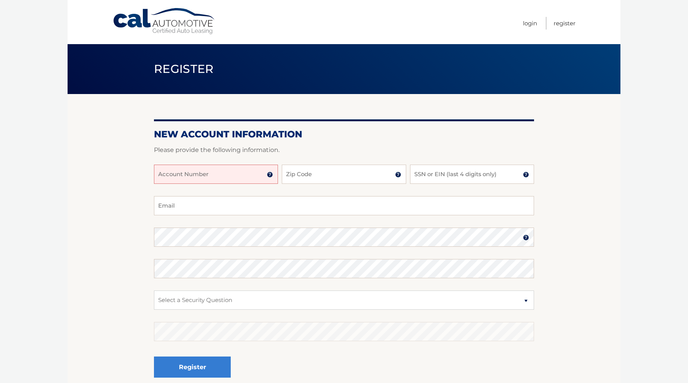
click at [233, 179] on input "Account Number" at bounding box center [216, 174] width 124 height 19
click at [257, 171] on input "Account Number" at bounding box center [216, 174] width 124 height 19
type input "44455537126"
click at [317, 173] on input "Zip Code" at bounding box center [344, 174] width 124 height 19
type input "07092"
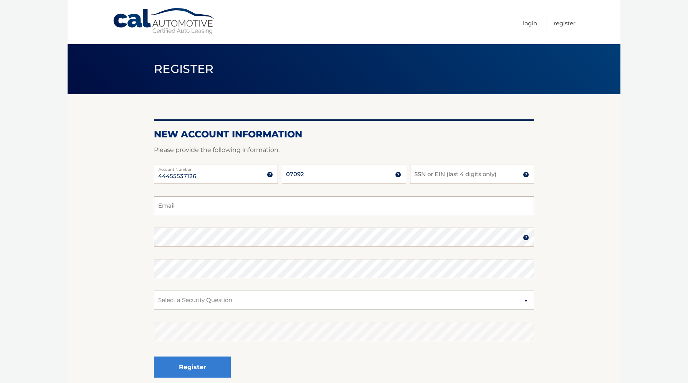
type input "[EMAIL_ADDRESS][DOMAIN_NAME]"
click at [437, 177] on input "SSN or EIN (last 4 digits only)" at bounding box center [472, 174] width 124 height 19
type input "0744"
click at [274, 296] on select "Select a Security Question What was the name of your elementary school? What is…" at bounding box center [344, 300] width 380 height 19
select select "2"
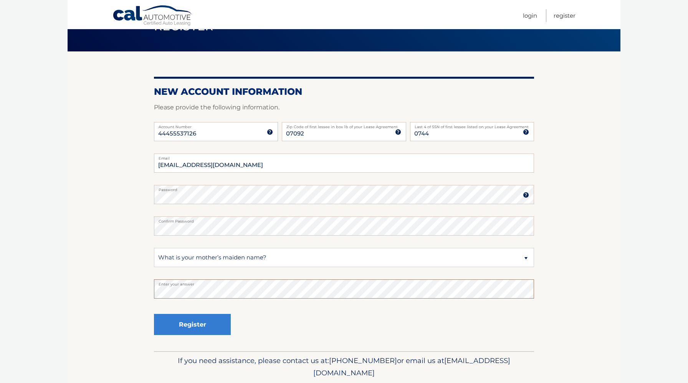
scroll to position [43, 0]
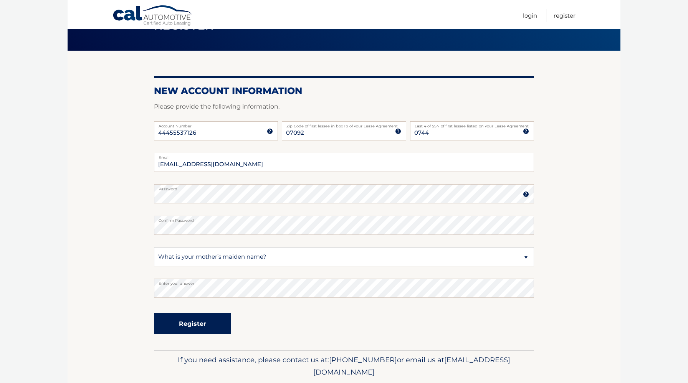
click at [206, 329] on button "Register" at bounding box center [192, 323] width 77 height 21
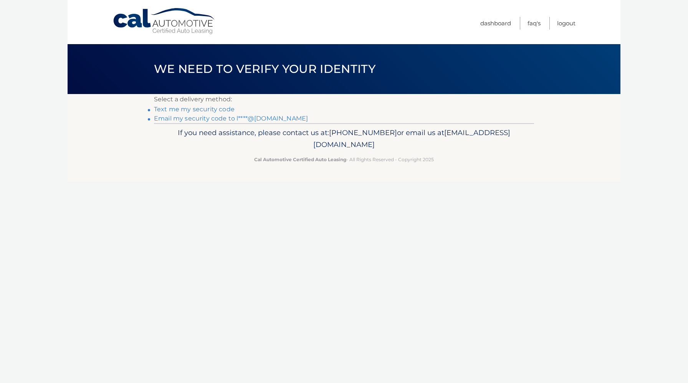
click at [213, 112] on link "Text me my security code" at bounding box center [194, 109] width 81 height 7
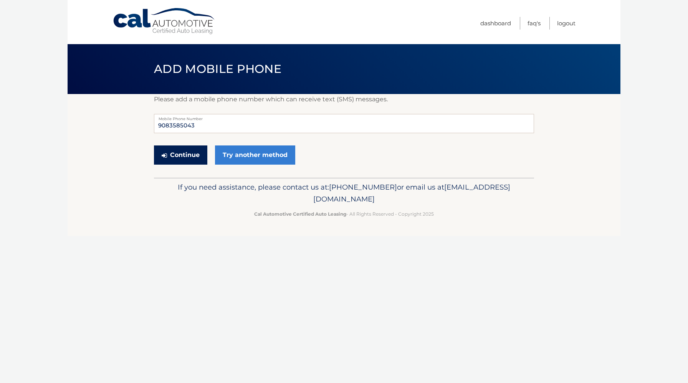
click at [188, 154] on button "Continue" at bounding box center [180, 155] width 53 height 19
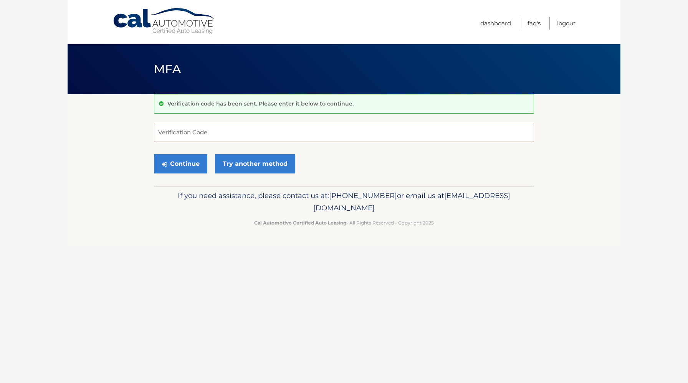
click at [205, 129] on input "Verification Code" at bounding box center [344, 132] width 380 height 19
type input "537100"
click at [182, 163] on button "Continue" at bounding box center [180, 163] width 53 height 19
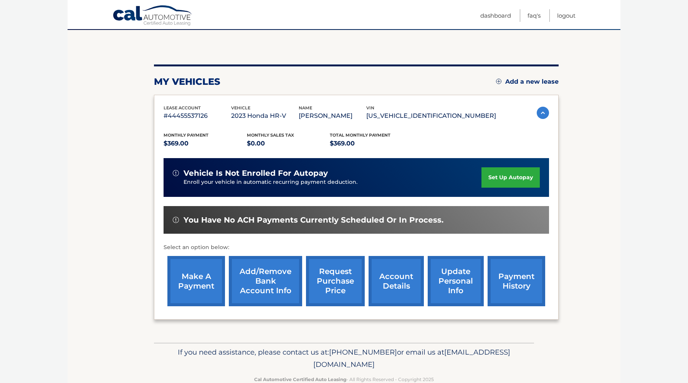
scroll to position [82, 0]
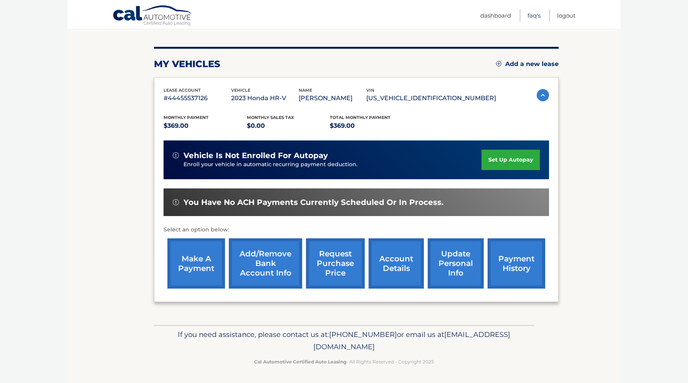
click at [531, 15] on link "FAQ's" at bounding box center [534, 15] width 13 height 13
click at [540, 94] on img at bounding box center [543, 95] width 12 height 12
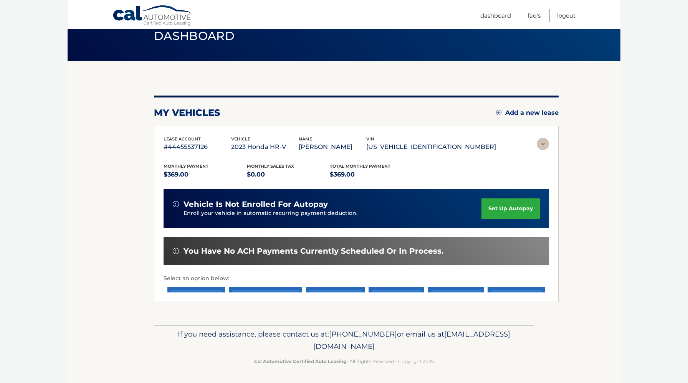
scroll to position [0, 0]
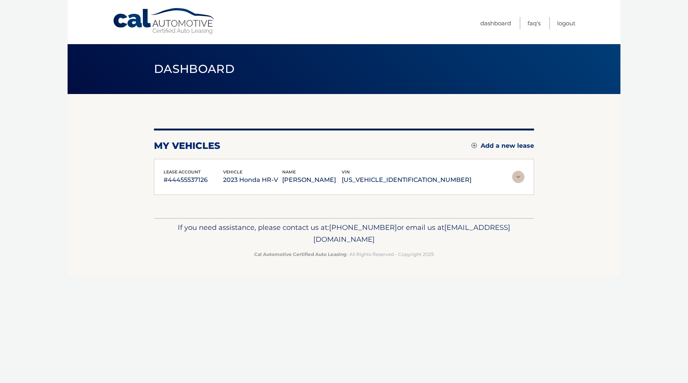
click at [518, 177] on img at bounding box center [518, 177] width 12 height 12
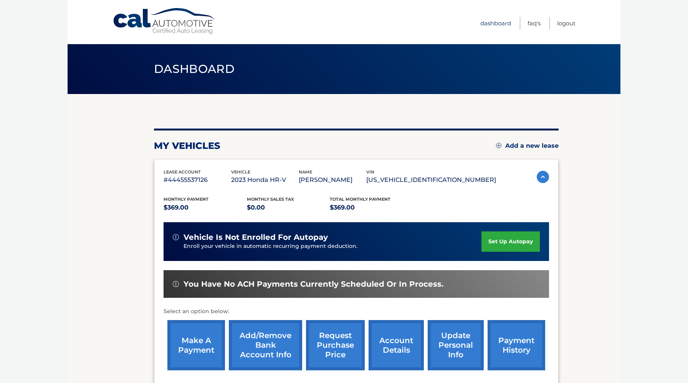
click at [492, 24] on link "Dashboard" at bounding box center [496, 23] width 31 height 13
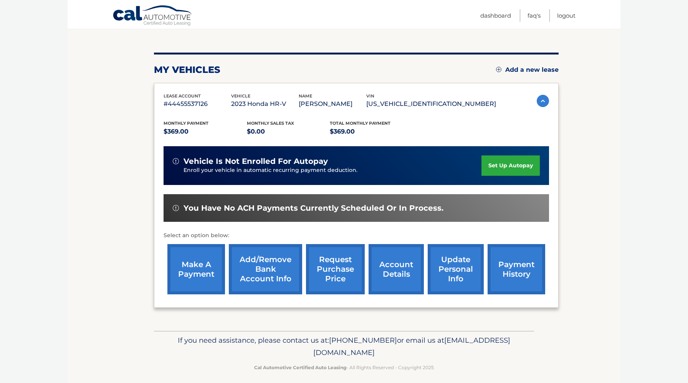
scroll to position [81, 0]
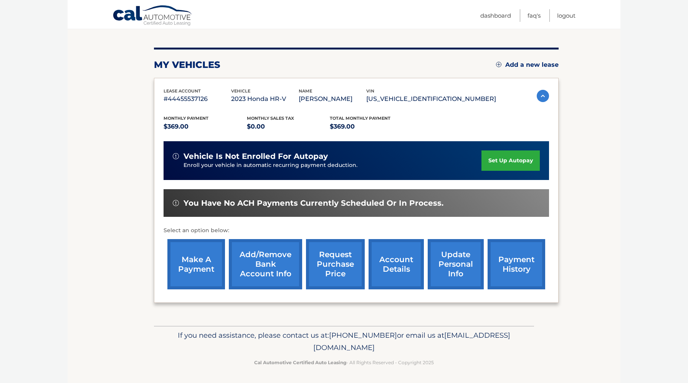
click at [462, 269] on link "update personal info" at bounding box center [456, 264] width 56 height 50
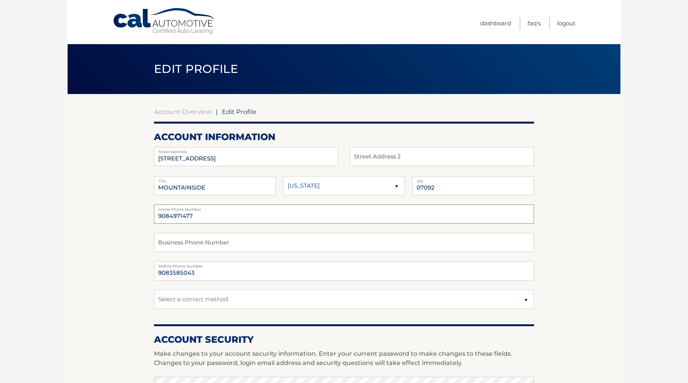
click at [220, 216] on input "9084971477" at bounding box center [344, 214] width 380 height 19
type input "9"
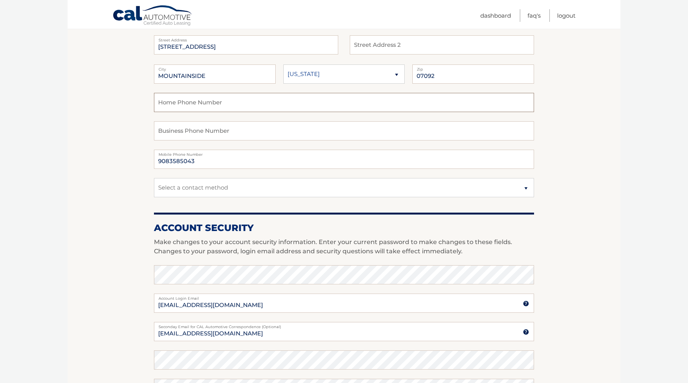
scroll to position [114, 0]
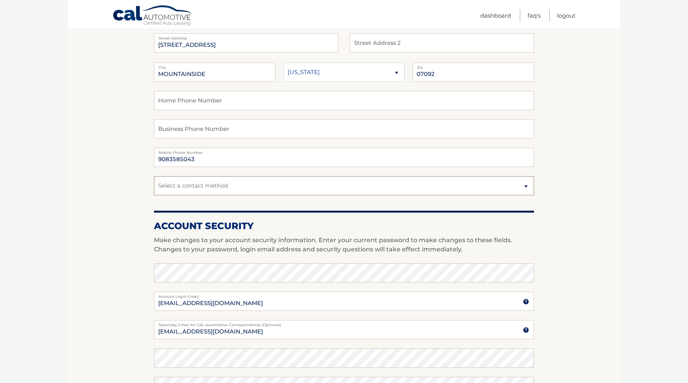
click at [367, 189] on select "Select a contact method Mobile Home" at bounding box center [344, 185] width 380 height 19
select select "1"
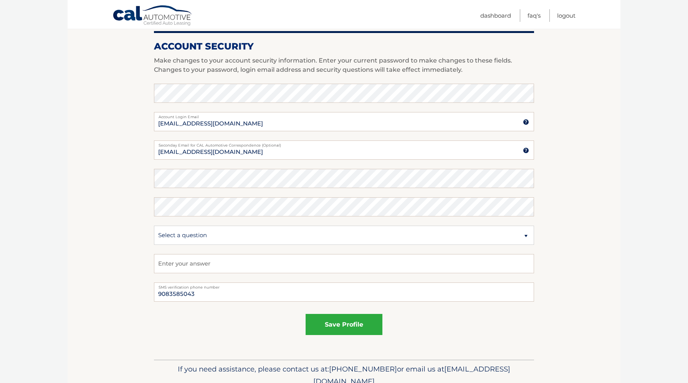
scroll to position [294, 0]
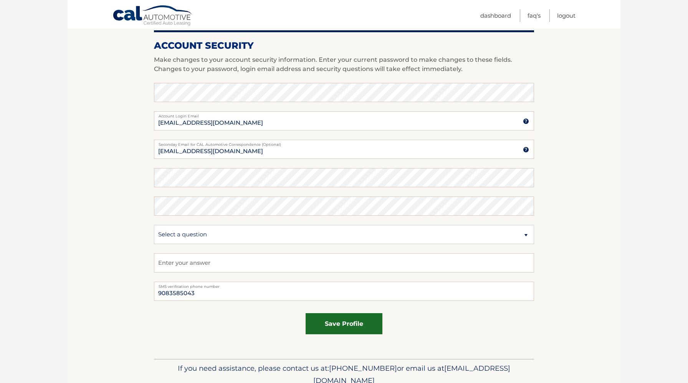
click at [328, 327] on button "save profile" at bounding box center [344, 323] width 77 height 21
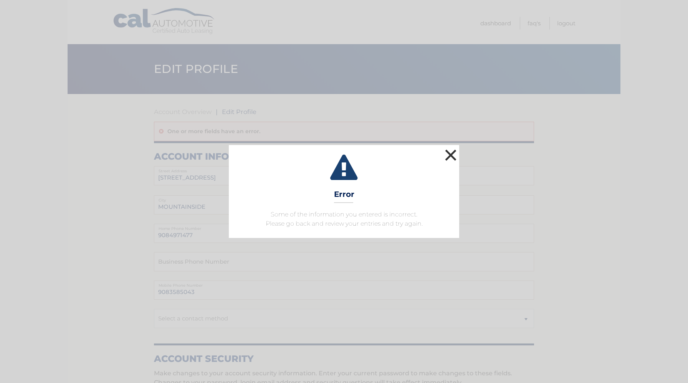
click at [451, 154] on button "×" at bounding box center [450, 155] width 15 height 15
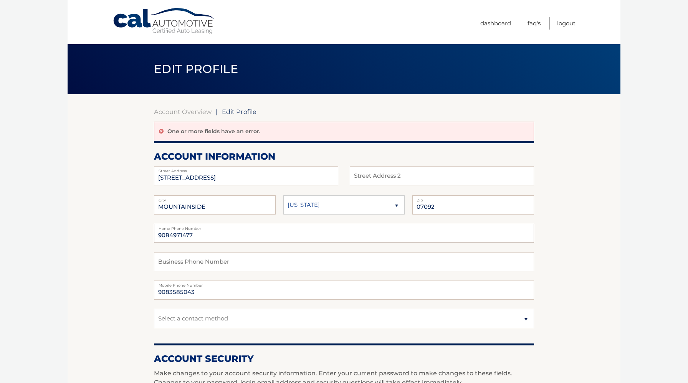
drag, startPoint x: 202, startPoint y: 234, endPoint x: 154, endPoint y: 223, distance: 49.2
click at [154, 222] on div "[STREET_ADDRESS] Address Street Address 2 [GEOGRAPHIC_DATA] State 07092 Zip Home" at bounding box center [344, 251] width 380 height 171
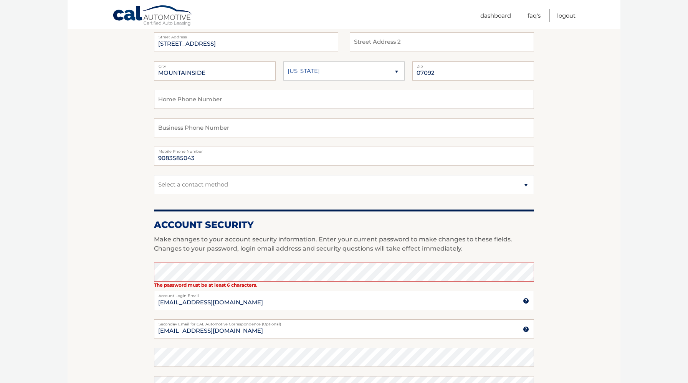
scroll to position [136, 0]
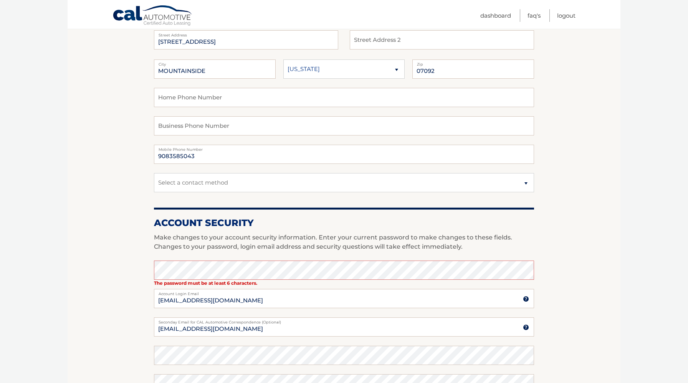
click at [614, 286] on section "Account Overview | Edit Profile One or more fields have an error. account infor…" at bounding box center [344, 247] width 553 height 579
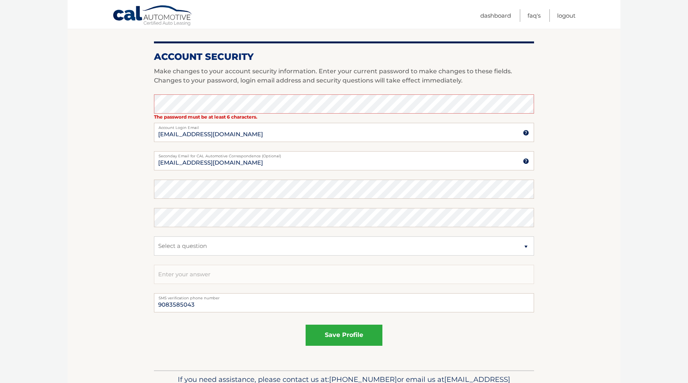
scroll to position [303, 0]
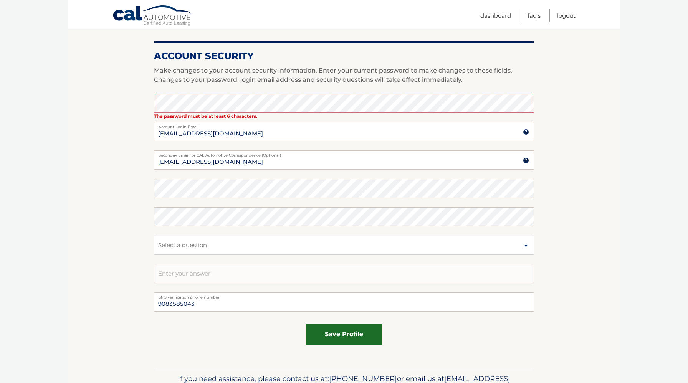
click at [358, 336] on button "save profile" at bounding box center [344, 334] width 77 height 21
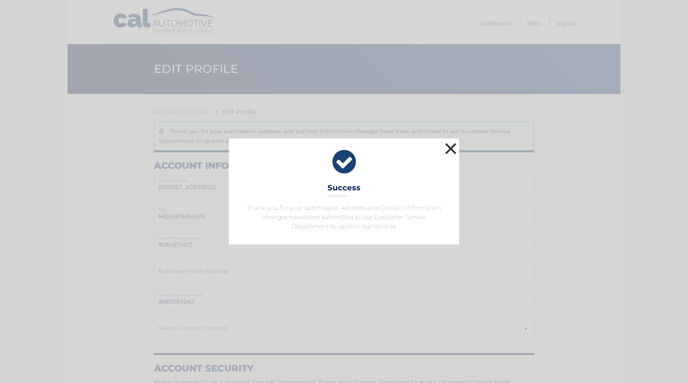
click at [453, 151] on button "×" at bounding box center [450, 148] width 15 height 15
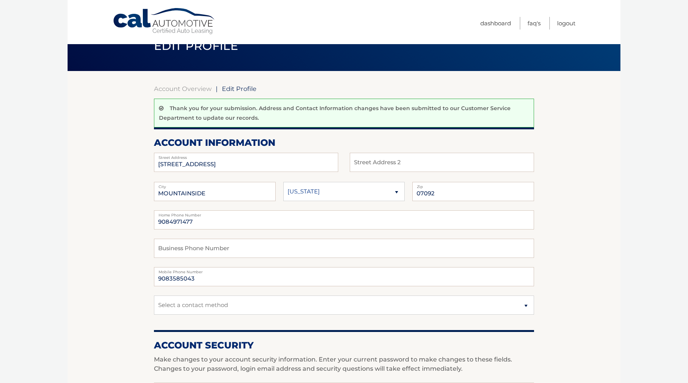
scroll to position [23, 0]
click at [248, 305] on select "Select a contact method Mobile Home" at bounding box center [344, 304] width 380 height 19
select select "1"
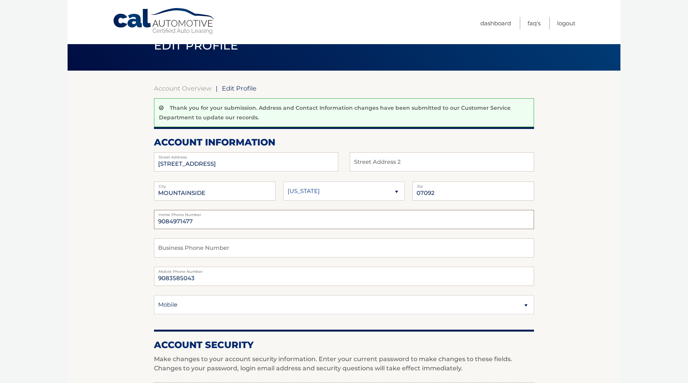
drag, startPoint x: 209, startPoint y: 224, endPoint x: 133, endPoint y: 227, distance: 76.1
click at [133, 227] on section "Account Overview | Edit Profile Thank you for your submission. Address and Cont…" at bounding box center [344, 365] width 553 height 588
type input "9"
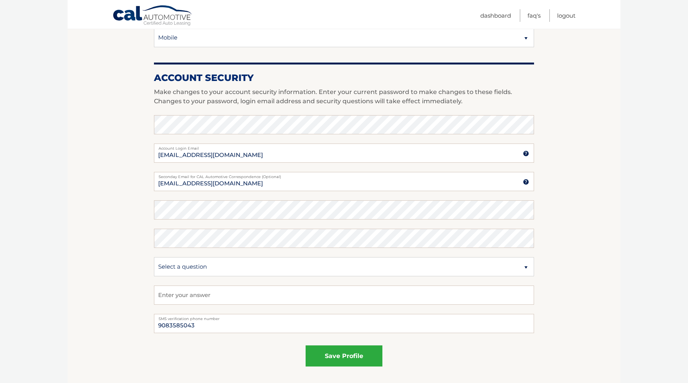
scroll to position [292, 0]
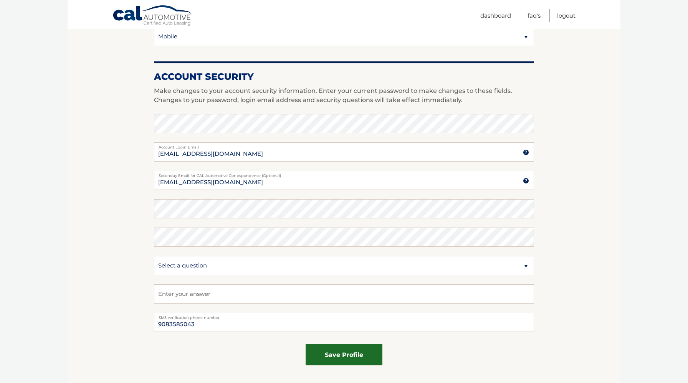
click at [340, 355] on button "save profile" at bounding box center [344, 355] width 77 height 21
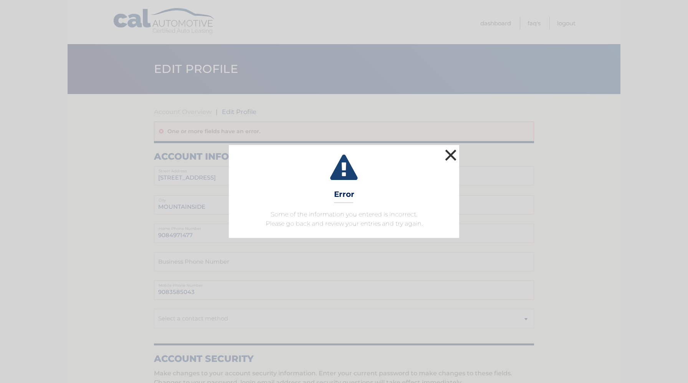
click at [454, 154] on button "×" at bounding box center [450, 155] width 15 height 15
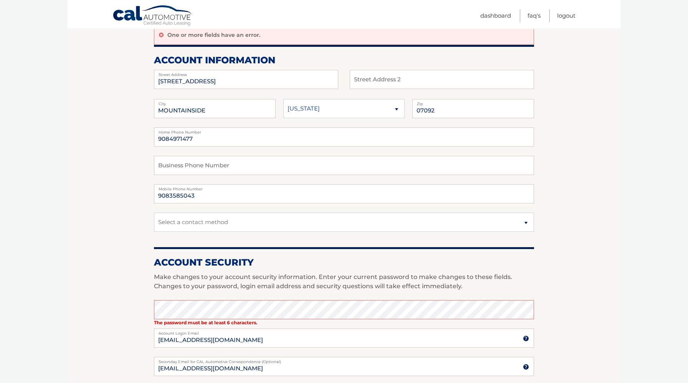
scroll to position [71, 0]
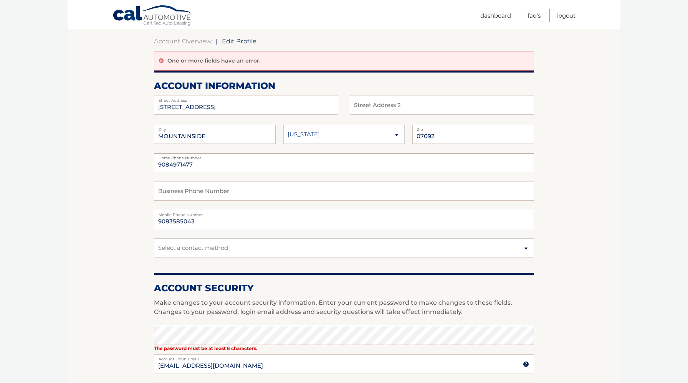
drag, startPoint x: 206, startPoint y: 163, endPoint x: 134, endPoint y: 161, distance: 71.9
click at [134, 161] on section "Account Overview | Edit Profile One or more fields have an error. account infor…" at bounding box center [344, 312] width 553 height 579
click at [171, 252] on select "Select a contact method Mobile Home" at bounding box center [344, 248] width 380 height 19
select select "1"
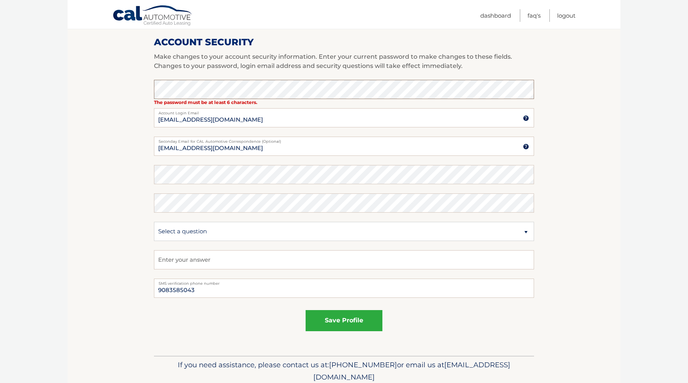
scroll to position [318, 0]
click at [348, 317] on button "save profile" at bounding box center [344, 319] width 77 height 21
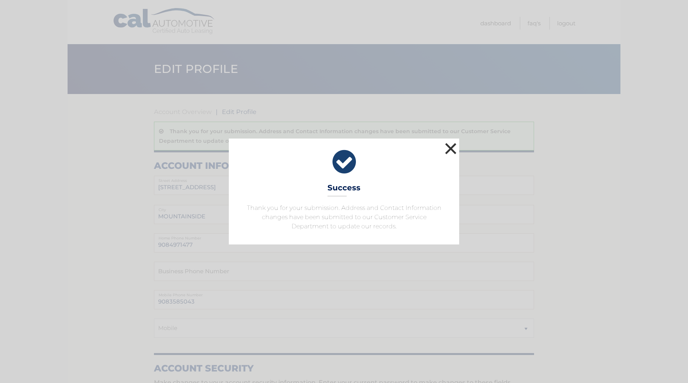
click at [450, 149] on button "×" at bounding box center [450, 148] width 15 height 15
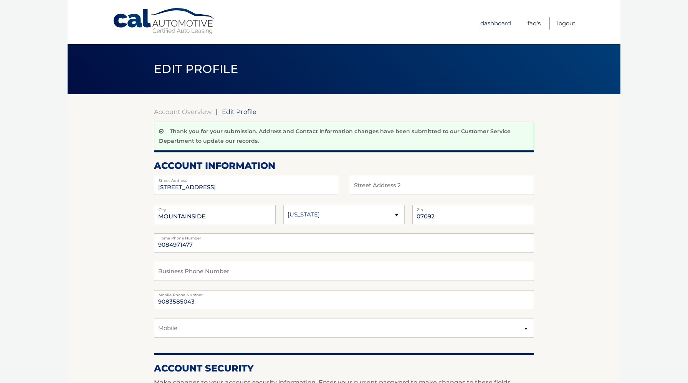
click at [505, 20] on link "Dashboard" at bounding box center [496, 23] width 31 height 13
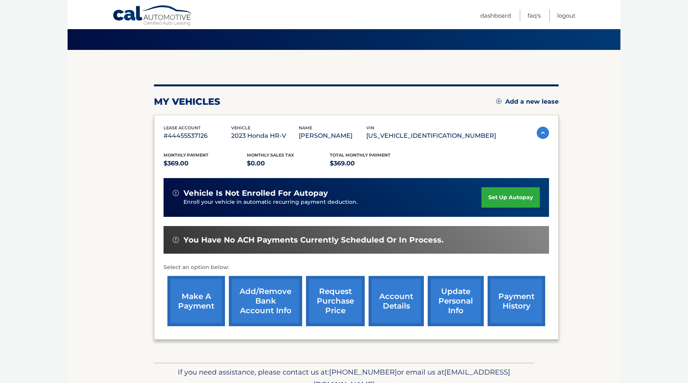
scroll to position [82, 0]
